Goal: Task Accomplishment & Management: Manage account settings

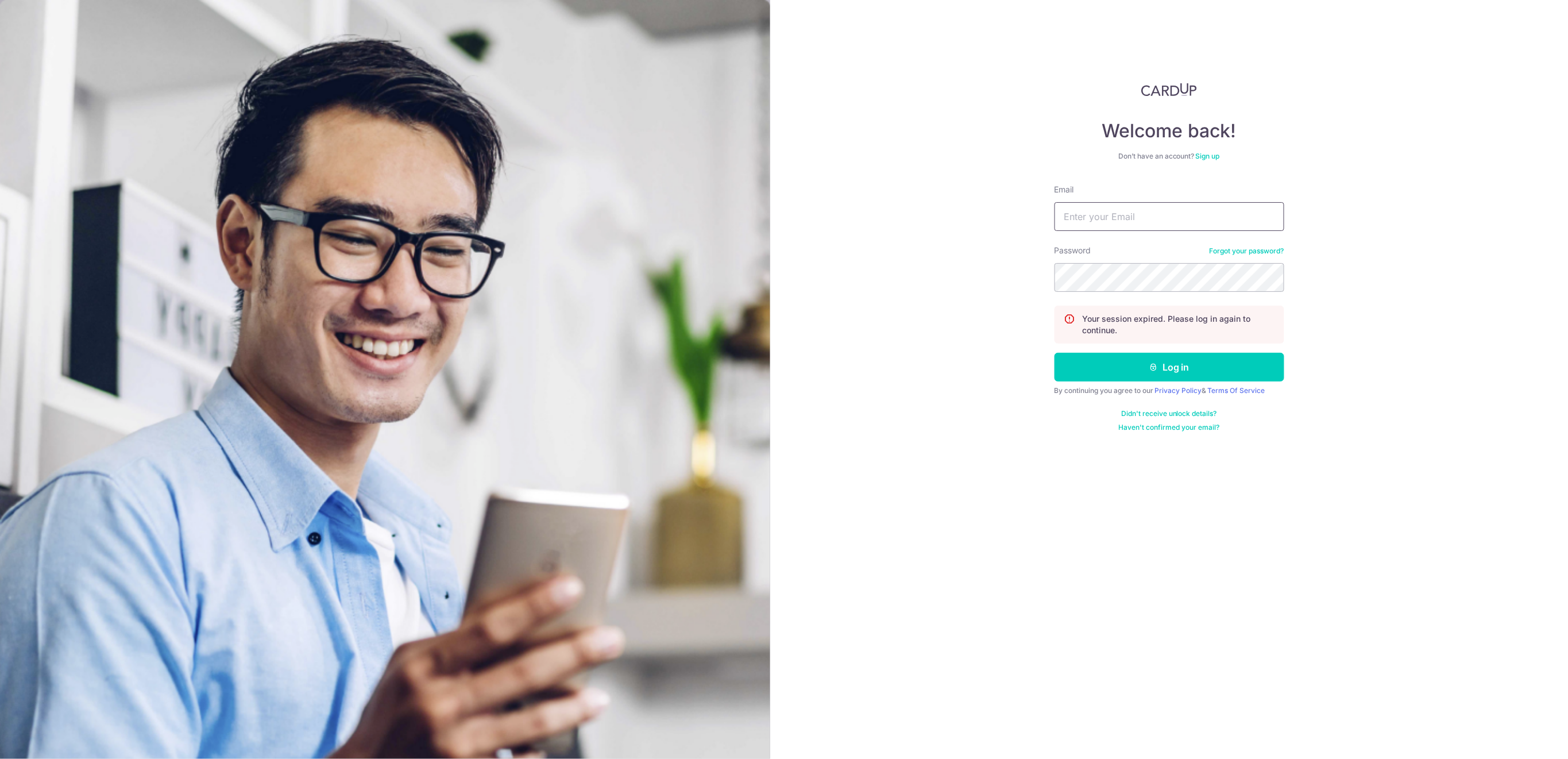
click at [1243, 222] on input "Email" at bounding box center [1169, 216] width 230 height 29
type input "[EMAIL_ADDRESS][DOMAIN_NAME]"
click at [1104, 371] on button "Log in" at bounding box center [1169, 367] width 230 height 29
